Goal: Task Accomplishment & Management: Complete application form

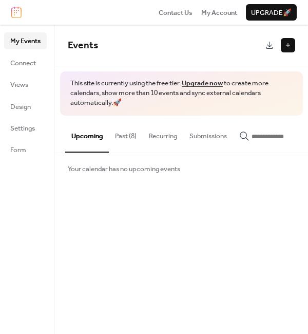
click at [286, 47] on button at bounding box center [288, 45] width 14 height 14
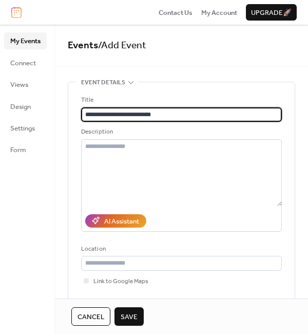
click at [129, 115] on input "**********" at bounding box center [181, 114] width 201 height 14
click at [174, 117] on input "**********" at bounding box center [181, 114] width 201 height 14
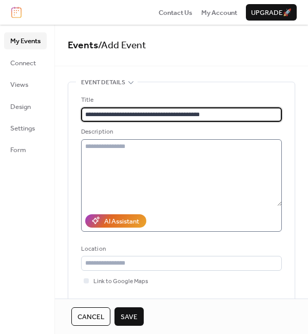
type input "**********"
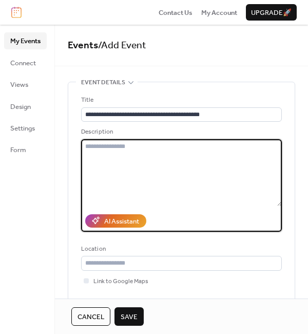
click at [146, 150] on textarea at bounding box center [181, 172] width 201 height 67
paste textarea "**********"
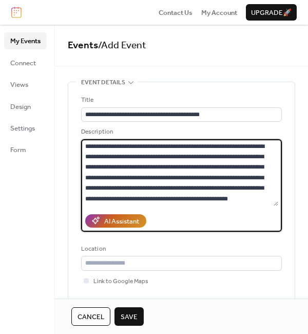
scroll to position [888, 0]
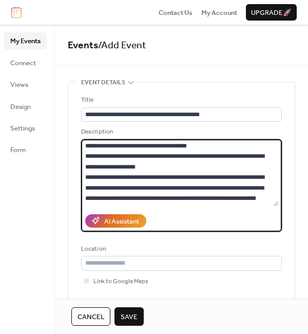
click at [175, 159] on textarea at bounding box center [179, 172] width 197 height 67
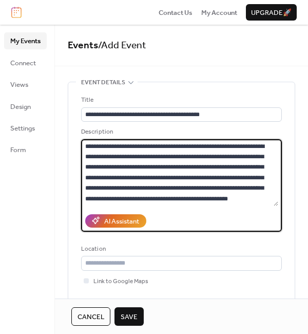
scroll to position [58, 0]
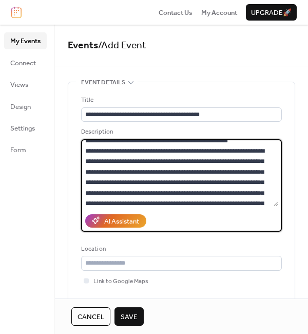
click at [185, 152] on textarea at bounding box center [179, 172] width 197 height 67
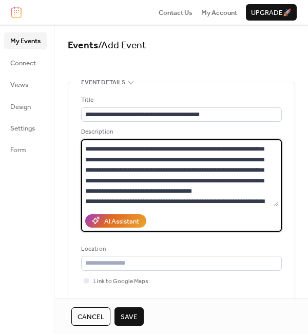
scroll to position [255, 0]
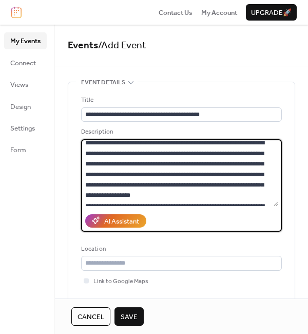
click at [246, 164] on textarea at bounding box center [179, 172] width 197 height 67
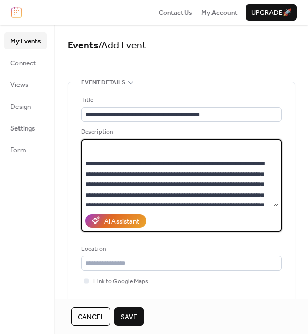
scroll to position [286, 0]
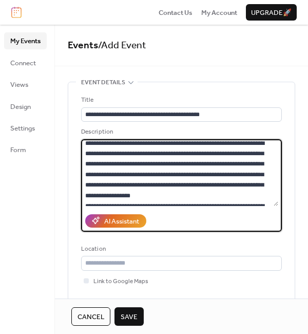
click at [276, 196] on textarea at bounding box center [179, 172] width 197 height 67
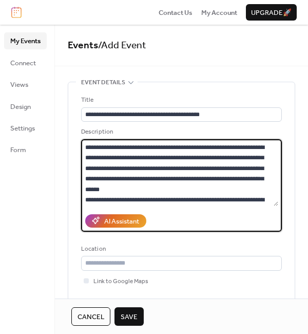
click at [154, 179] on textarea at bounding box center [179, 172] width 197 height 67
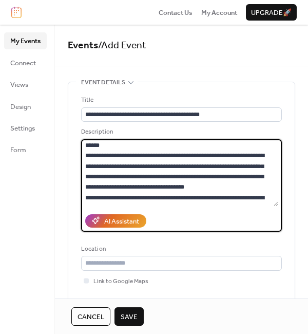
scroll to position [434, 0]
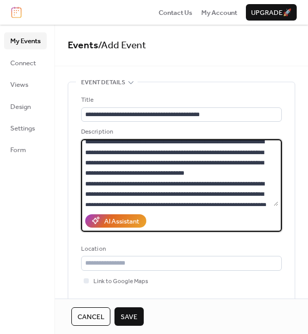
click at [173, 171] on textarea at bounding box center [179, 172] width 197 height 67
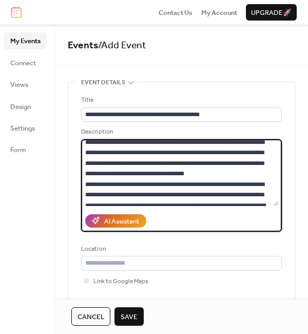
scroll to position [513, 0]
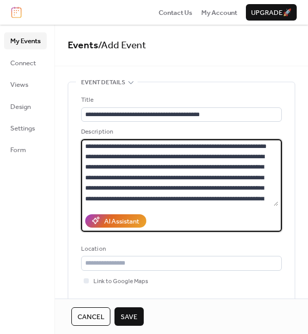
click at [270, 158] on textarea at bounding box center [179, 172] width 197 height 67
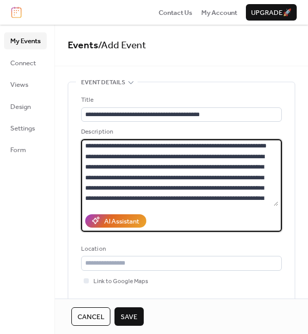
scroll to position [592, 0]
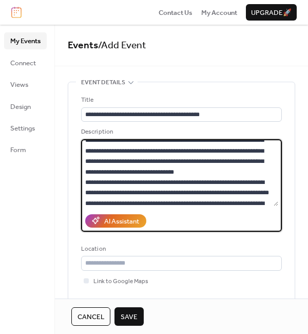
click at [195, 141] on textarea at bounding box center [179, 172] width 197 height 67
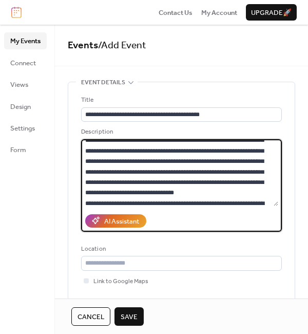
scroll to position [597, 0]
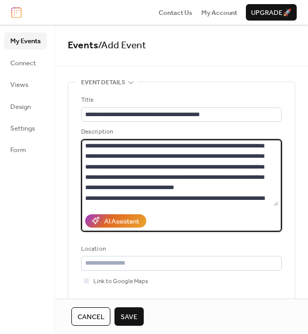
click at [276, 195] on textarea at bounding box center [179, 172] width 197 height 67
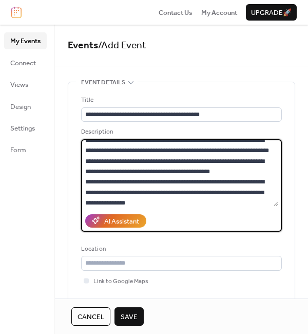
click at [140, 189] on textarea at bounding box center [179, 172] width 197 height 67
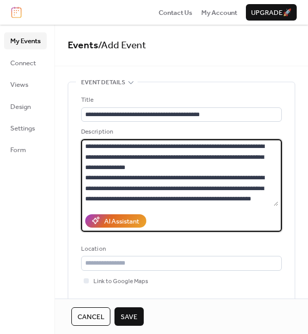
scroll to position [735, 0]
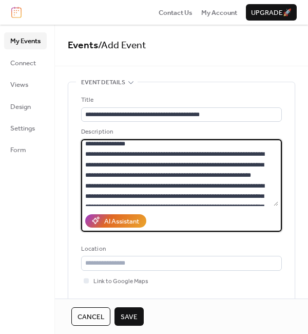
click at [163, 165] on textarea at bounding box center [179, 172] width 197 height 67
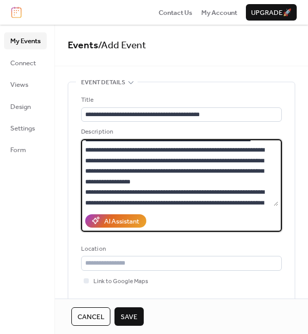
scroll to position [814, 0]
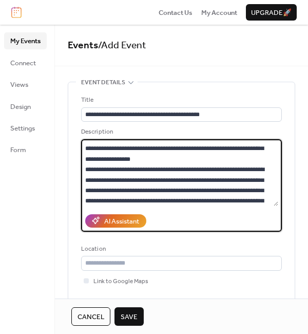
click at [228, 156] on textarea at bounding box center [179, 172] width 197 height 67
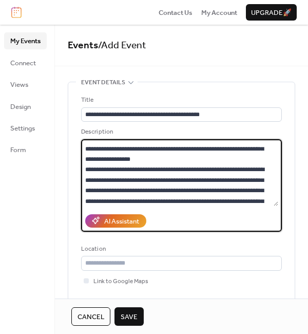
scroll to position [788, 0]
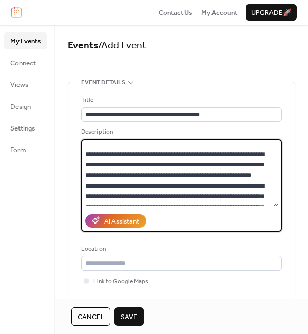
click at [262, 154] on textarea at bounding box center [179, 172] width 197 height 67
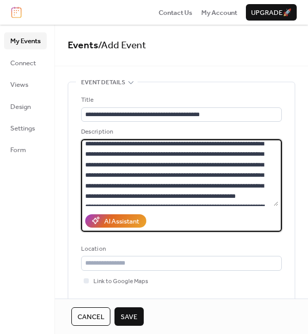
scroll to position [936, 0]
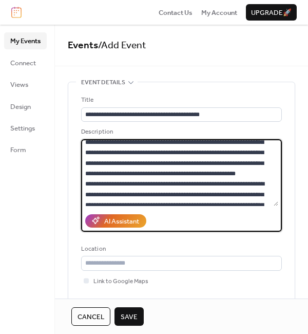
click at [135, 142] on textarea at bounding box center [179, 172] width 197 height 67
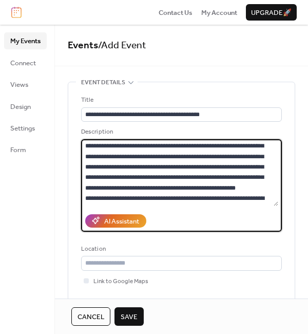
click at [200, 196] on textarea at bounding box center [179, 172] width 197 height 67
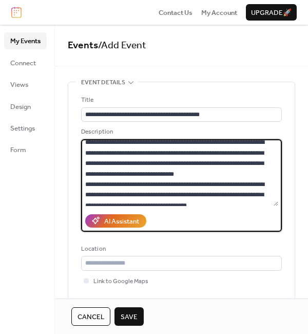
scroll to position [1089, 0]
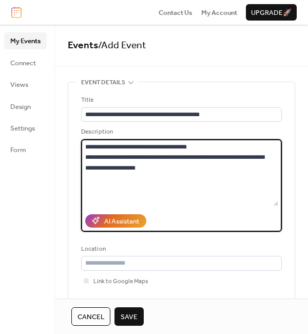
click at [169, 167] on textarea at bounding box center [179, 172] width 197 height 67
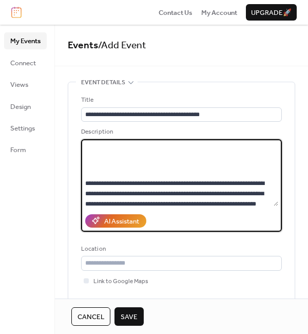
scroll to position [1168, 0]
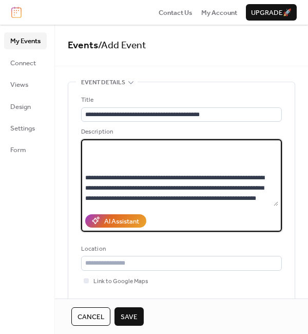
click at [262, 153] on textarea at bounding box center [179, 172] width 197 height 67
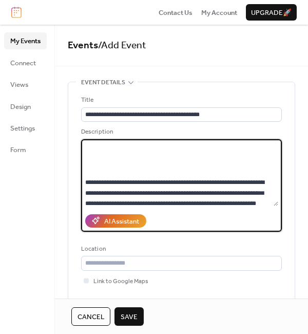
scroll to position [1189, 0]
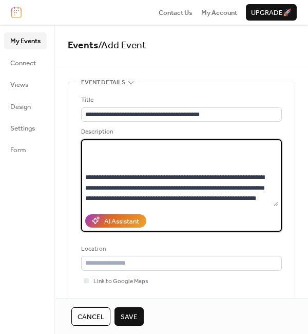
click at [225, 178] on textarea at bounding box center [179, 172] width 197 height 67
click at [276, 162] on textarea at bounding box center [179, 172] width 197 height 67
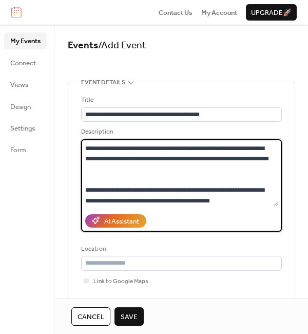
scroll to position [648, 0]
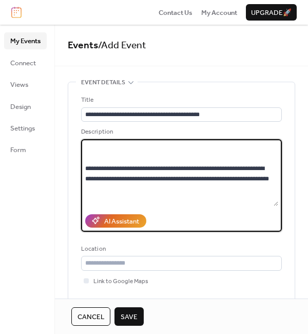
click at [276, 197] on textarea at bounding box center [179, 172] width 197 height 67
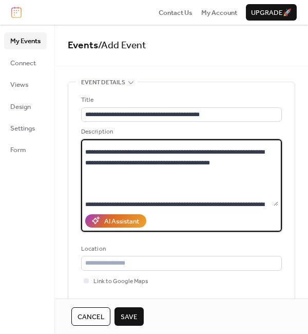
scroll to position [765, 0]
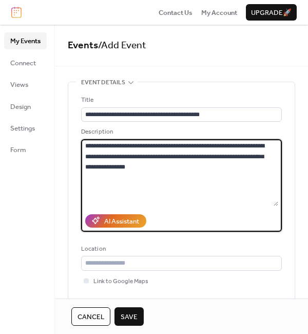
click at [234, 148] on textarea at bounding box center [179, 172] width 197 height 67
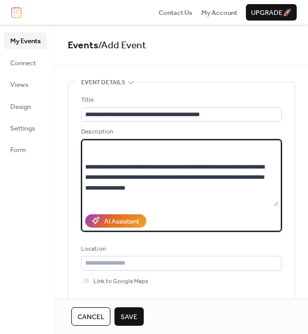
paste textarea "**********"
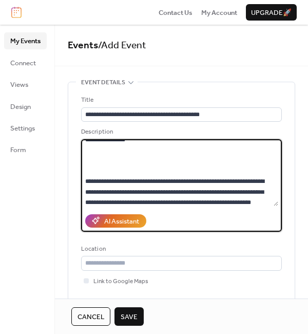
scroll to position [840, 0]
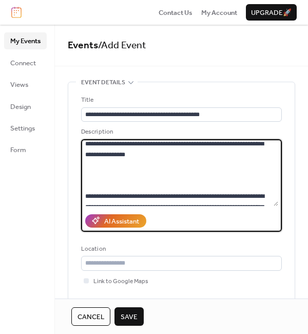
click at [264, 175] on textarea at bounding box center [179, 172] width 197 height 67
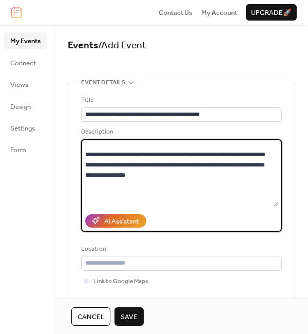
click at [109, 195] on textarea at bounding box center [179, 172] width 197 height 67
click at [120, 192] on textarea at bounding box center [179, 172] width 197 height 67
paste textarea "**********"
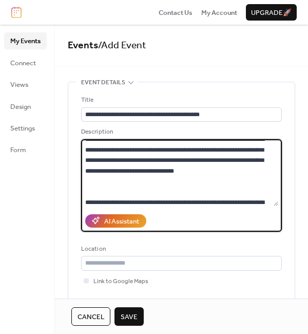
scroll to position [1101, 0]
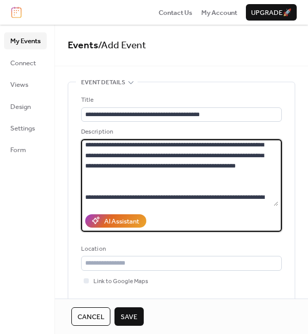
click at [204, 165] on textarea at bounding box center [179, 172] width 197 height 67
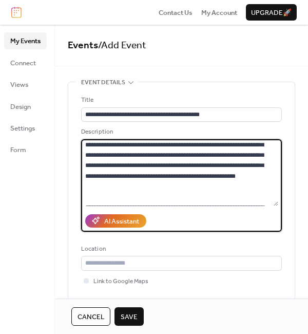
scroll to position [1122, 0]
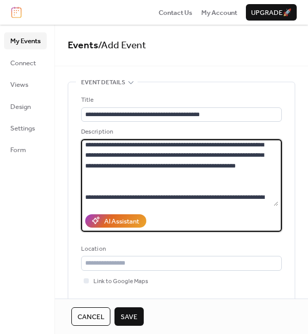
paste textarea "**********"
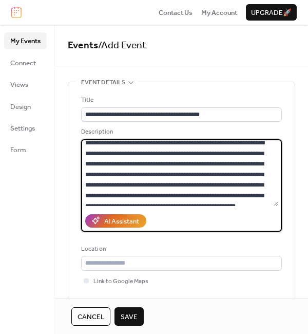
scroll to position [1140, 0]
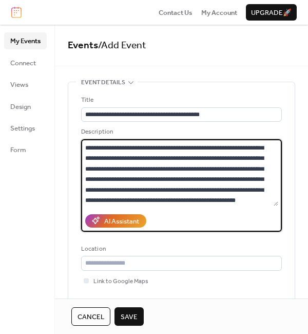
paste textarea "**********"
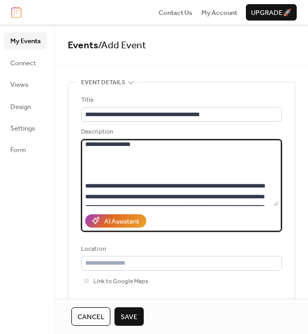
scroll to position [338, 0]
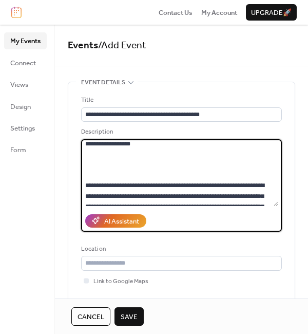
click at [125, 182] on textarea at bounding box center [179, 172] width 197 height 67
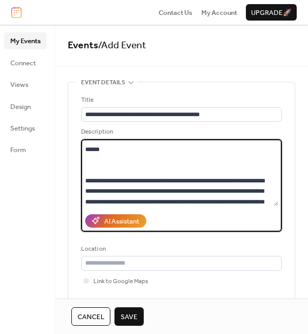
scroll to position [420, 0]
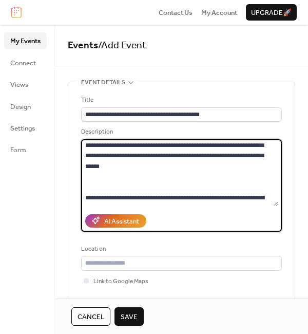
drag, startPoint x: 114, startPoint y: 198, endPoint x: 101, endPoint y: 147, distance: 52.0
click at [101, 147] on textarea at bounding box center [179, 172] width 197 height 67
click at [276, 195] on textarea at bounding box center [179, 172] width 197 height 67
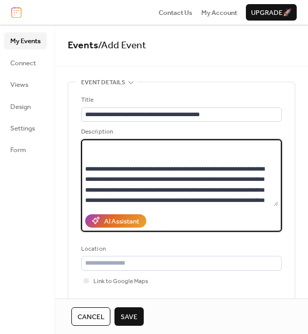
scroll to position [391, 0]
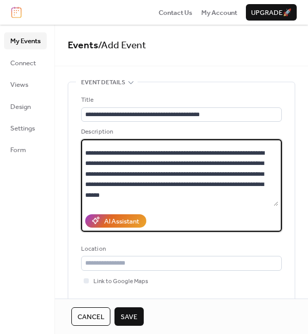
drag, startPoint x: 115, startPoint y: 153, endPoint x: 85, endPoint y: 152, distance: 30.3
click at [85, 152] on textarea at bounding box center [179, 172] width 197 height 67
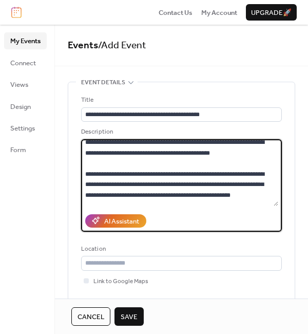
scroll to position [742, 0]
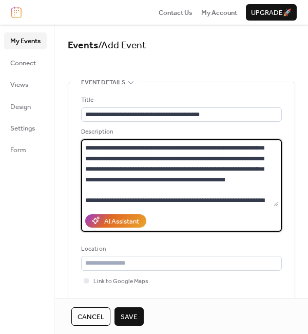
click at [168, 180] on textarea at bounding box center [179, 172] width 197 height 67
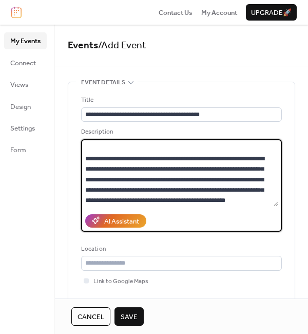
scroll to position [763, 0]
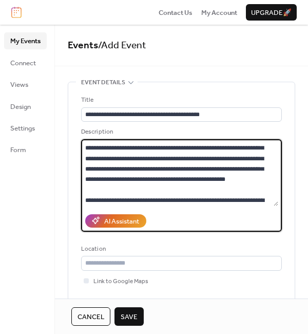
paste textarea "**********"
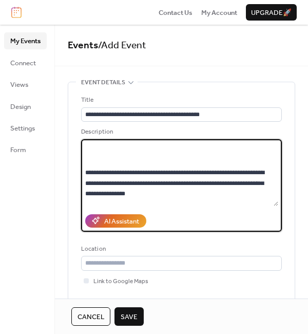
scroll to position [901, 0]
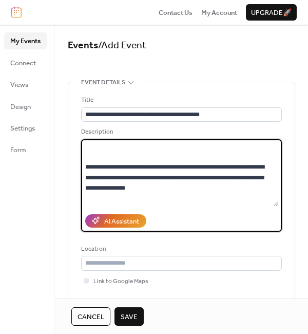
click at [260, 179] on textarea at bounding box center [179, 172] width 197 height 67
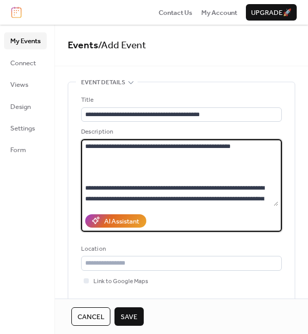
paste textarea "**********"
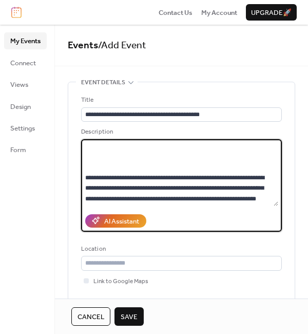
scroll to position [1664, 0]
click at [149, 196] on textarea at bounding box center [179, 172] width 197 height 67
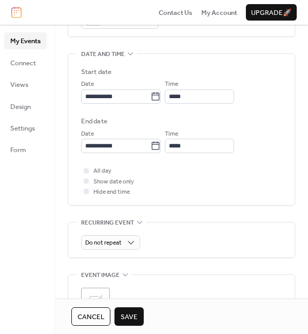
scroll to position [304, 0]
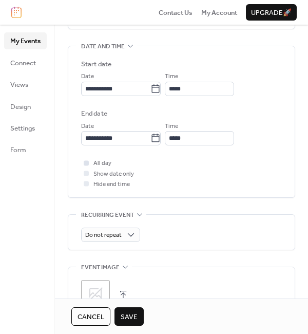
type textarea "**********"
click at [87, 164] on div at bounding box center [86, 162] width 5 height 5
click at [96, 292] on icon at bounding box center [95, 294] width 16 height 16
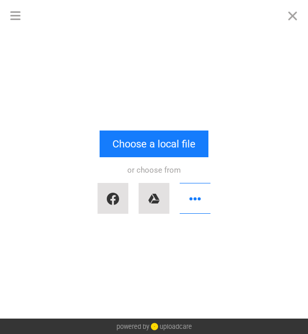
scroll to position [1705, 0]
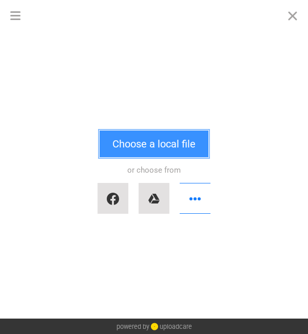
click at [150, 144] on button "Choose a local file" at bounding box center [154, 143] width 109 height 27
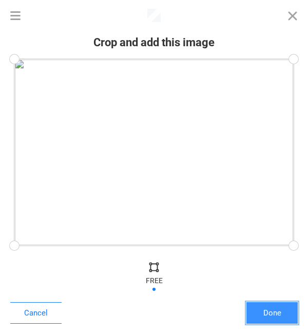
click at [267, 315] on button "Done" at bounding box center [271, 313] width 51 height 22
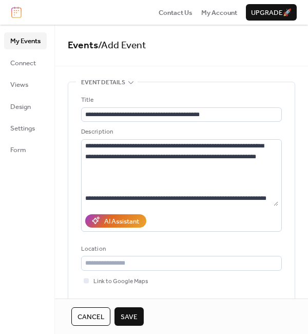
click at [128, 318] on span "Save" at bounding box center [129, 317] width 17 height 10
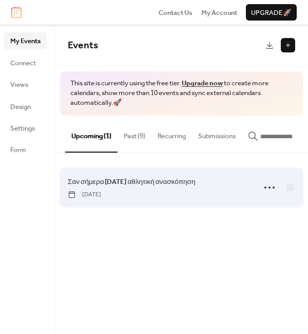
click at [170, 182] on span "Σαν σήμερα [DATE] αθλητική ανασκόπηση" at bounding box center [132, 182] width 128 height 10
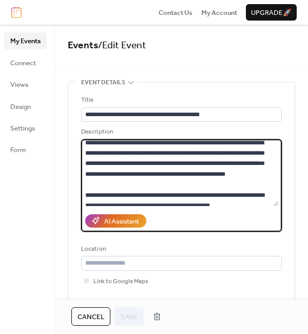
scroll to position [797, 0]
